Goal: Information Seeking & Learning: Learn about a topic

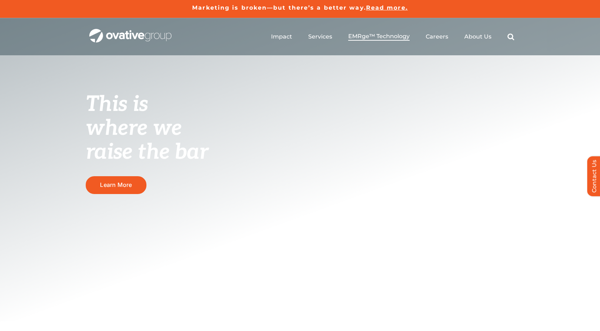
click at [371, 33] on span "EMRge™ Technology" at bounding box center [378, 36] width 61 height 7
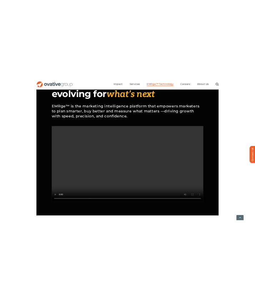
scroll to position [609, 0]
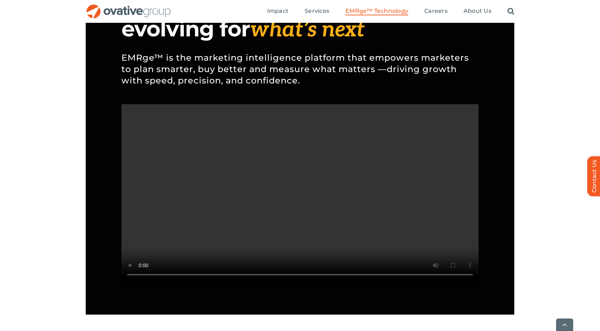
click at [331, 121] on video "Sorry, your browser doesn't support embedded videos." at bounding box center [299, 193] width 357 height 179
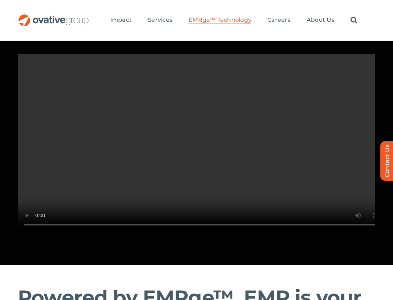
scroll to position [617, 0]
